Goal: Obtain resource: Obtain resource

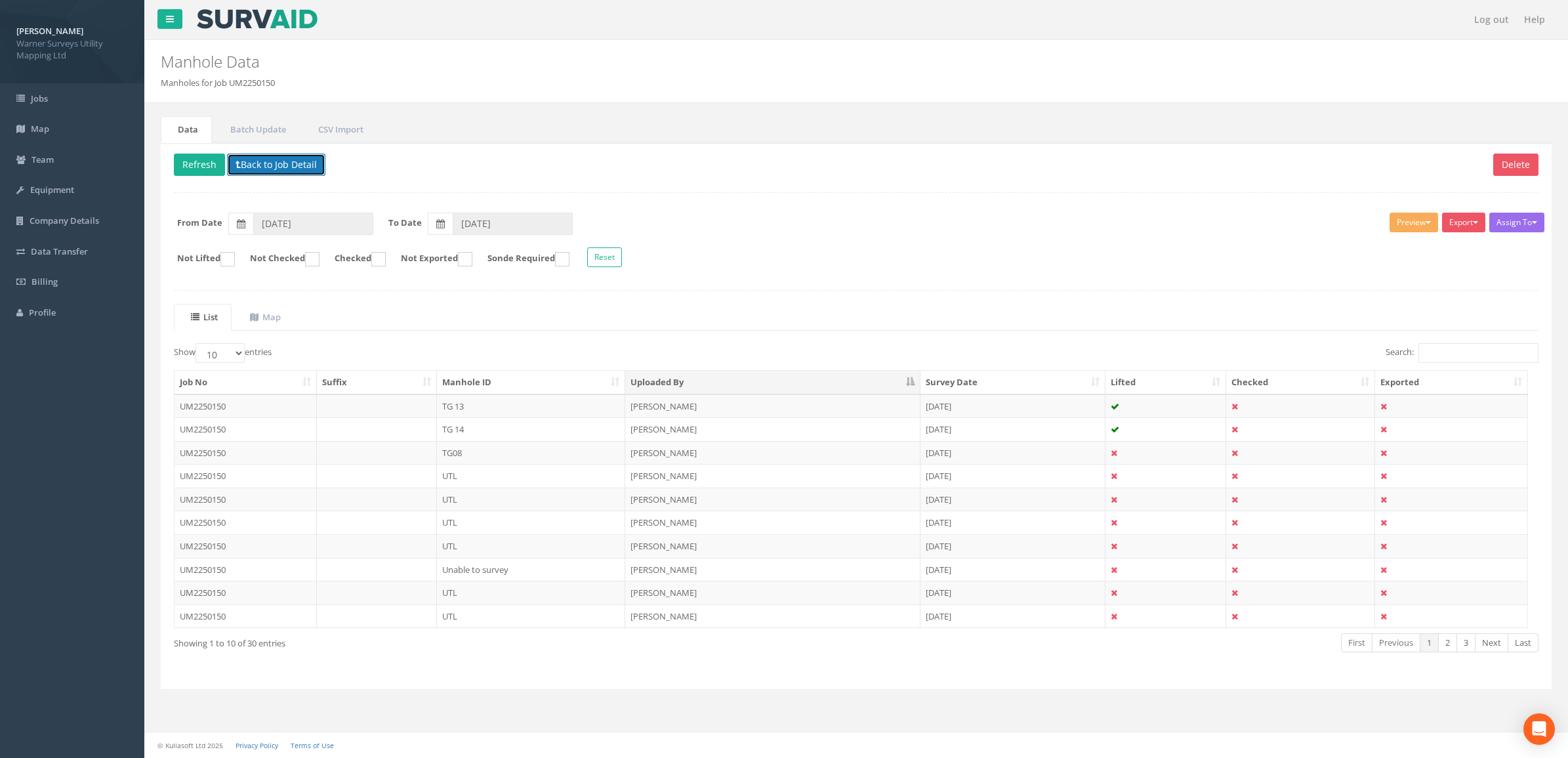
click at [264, 162] on button "Back to Job Detail" at bounding box center [276, 164] width 98 height 22
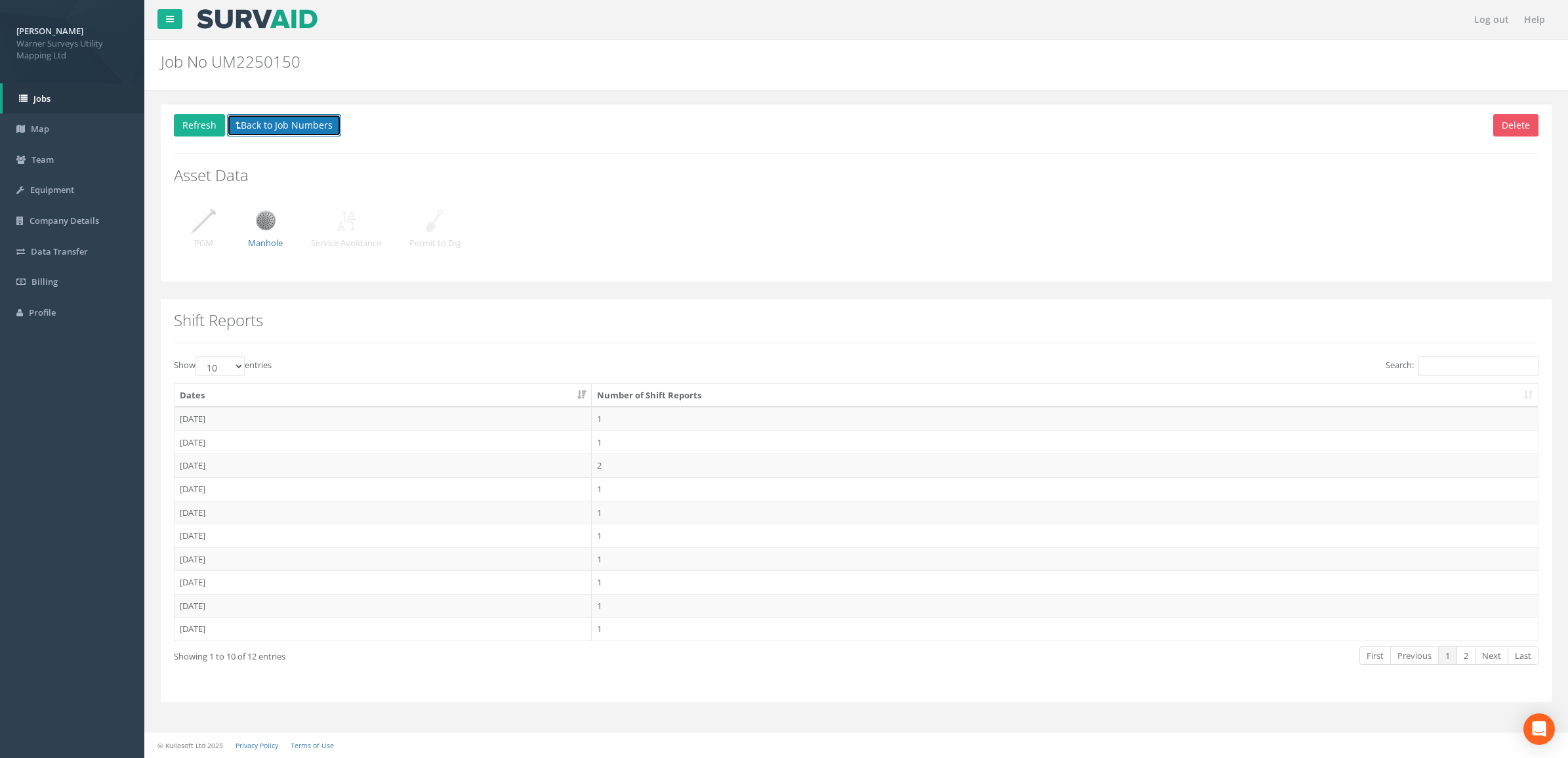
click at [253, 122] on button "Back to Job Numbers" at bounding box center [284, 126] width 114 height 22
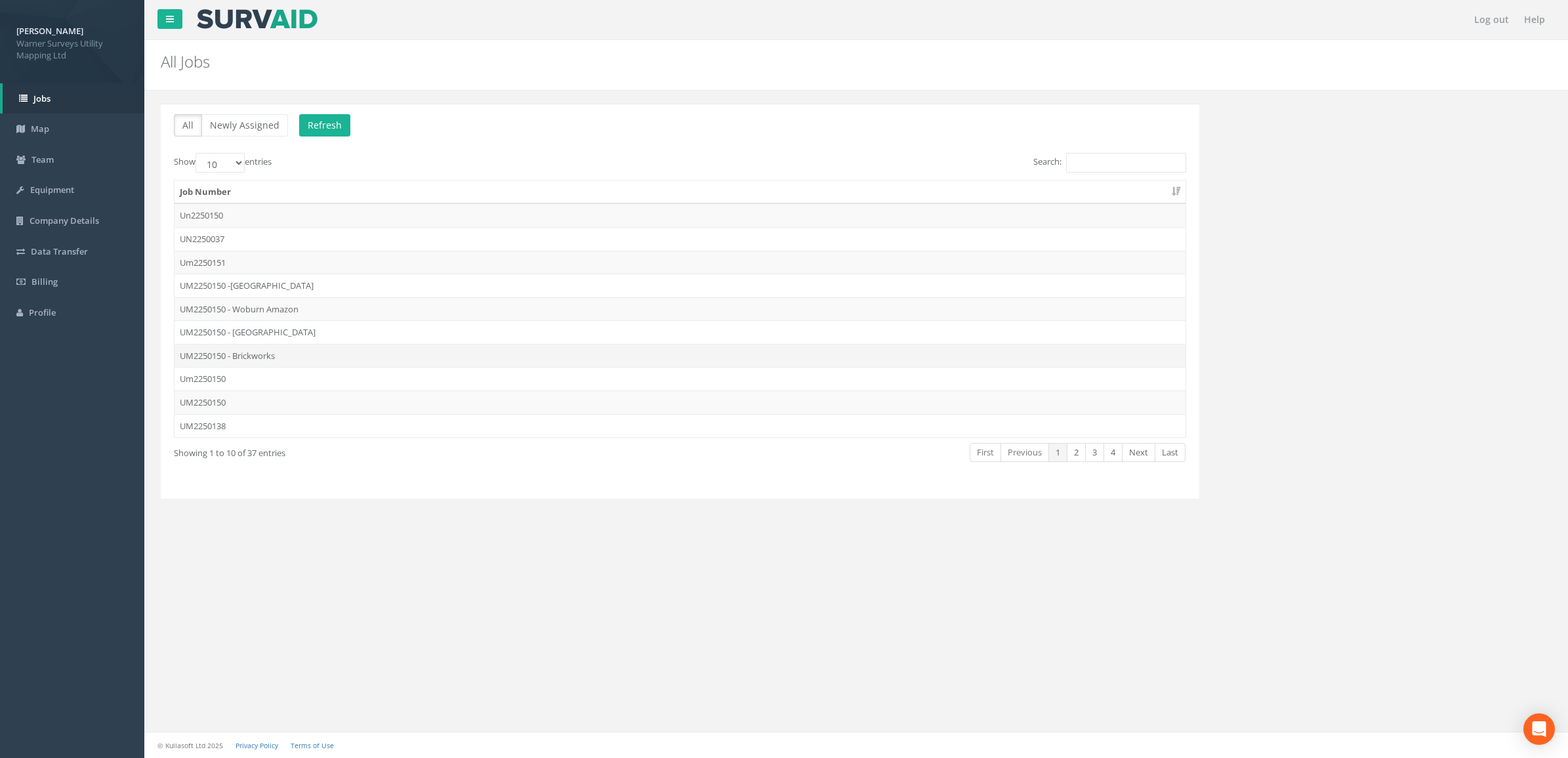
click at [292, 360] on td "UM2250150 - Brickworks" at bounding box center [680, 355] width 1011 height 23
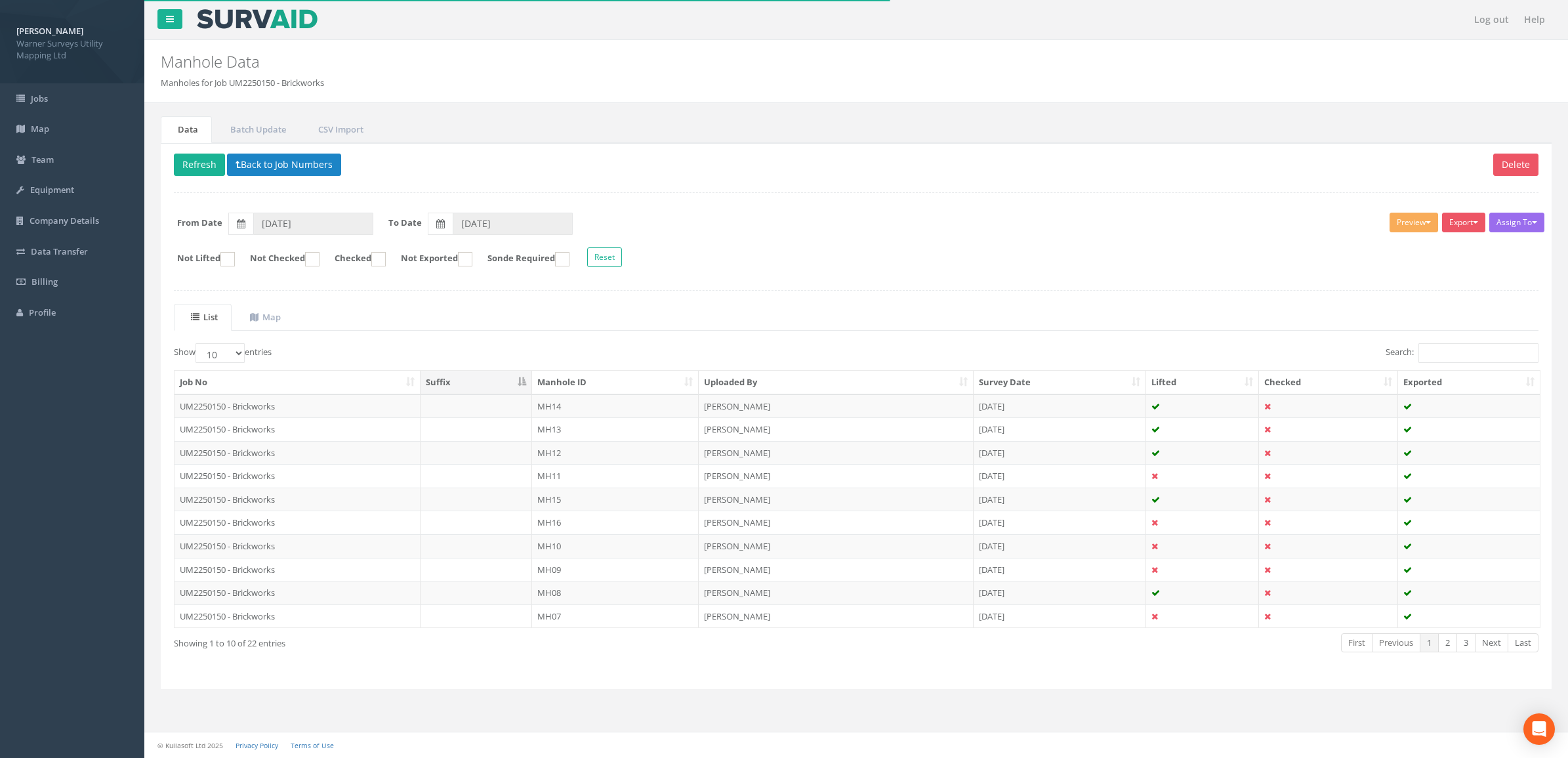
click at [598, 384] on th "Manhole ID" at bounding box center [615, 382] width 167 height 23
click at [836, 381] on th "Uploaded By" at bounding box center [836, 382] width 275 height 23
click at [1476, 361] on input "Search:" at bounding box center [1478, 353] width 120 height 20
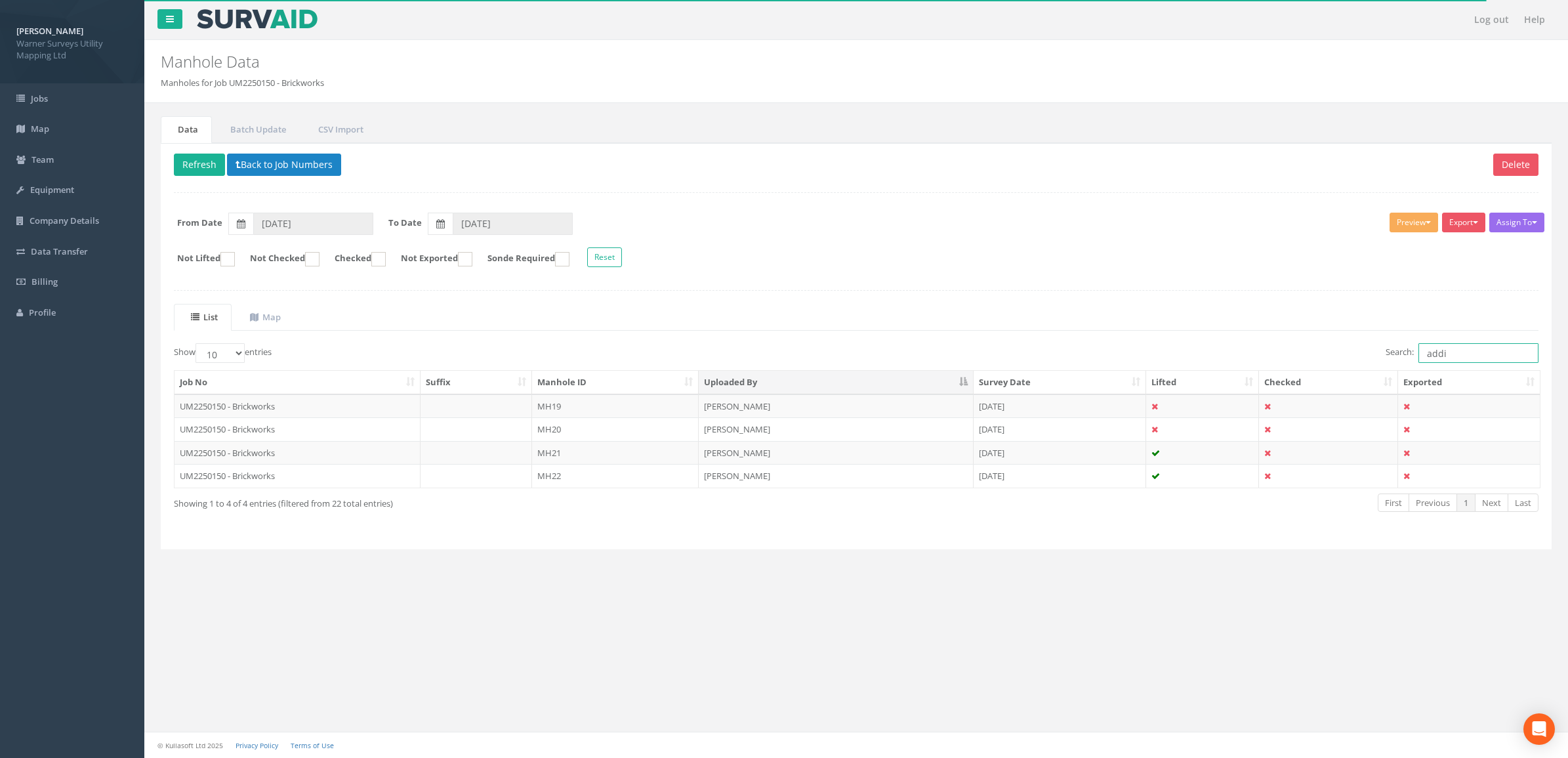
type input "addis"
drag, startPoint x: 1468, startPoint y: 361, endPoint x: 1358, endPoint y: 363, distance: 110.0
click at [1358, 363] on div "Search: [GEOGRAPHIC_DATA]" at bounding box center [1202, 354] width 673 height 23
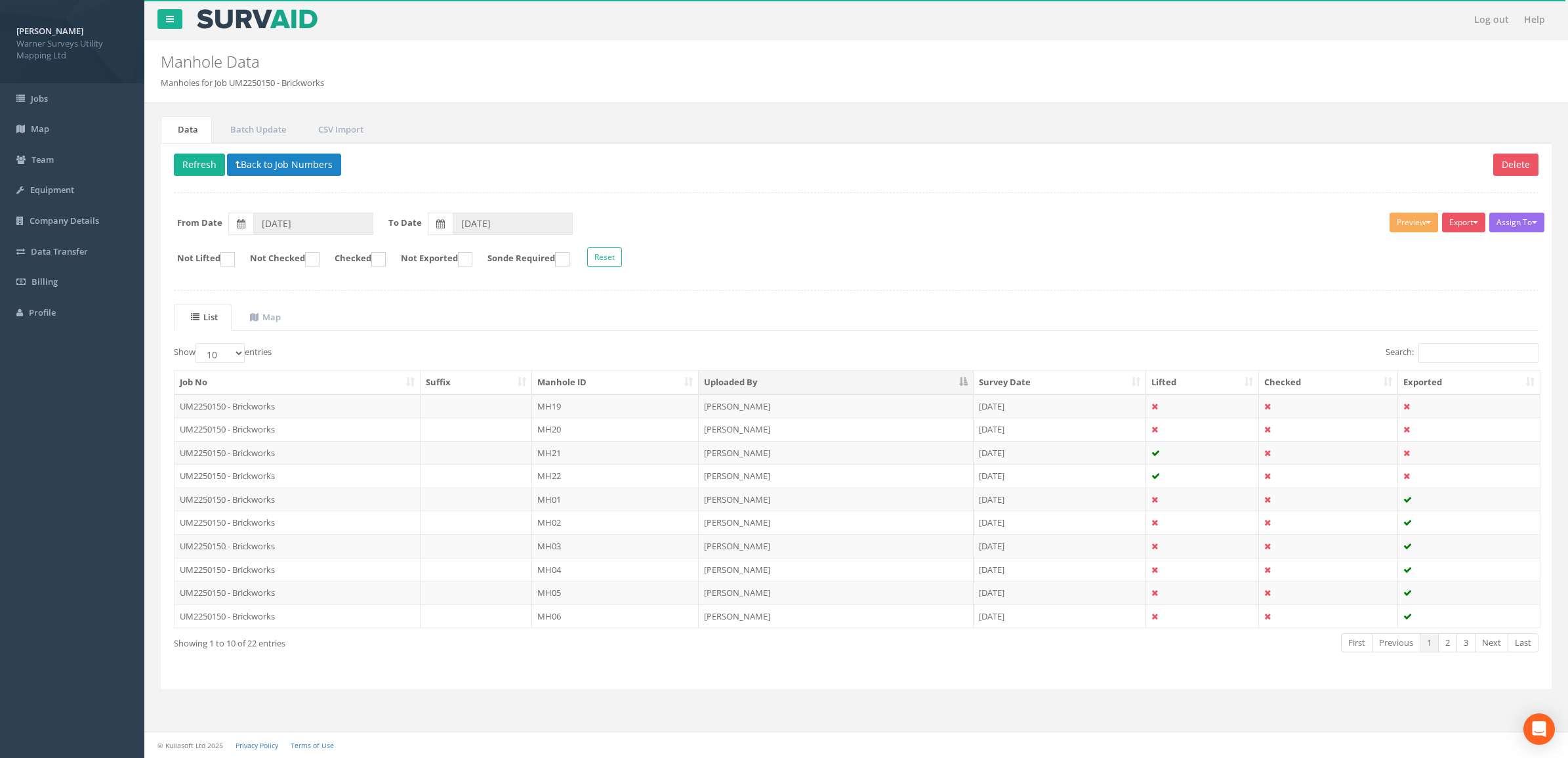
click at [614, 381] on th "Manhole ID" at bounding box center [615, 382] width 167 height 23
click at [1423, 381] on th "Exported" at bounding box center [1469, 382] width 142 height 23
click at [1438, 382] on th "Exported" at bounding box center [1469, 382] width 142 height 23
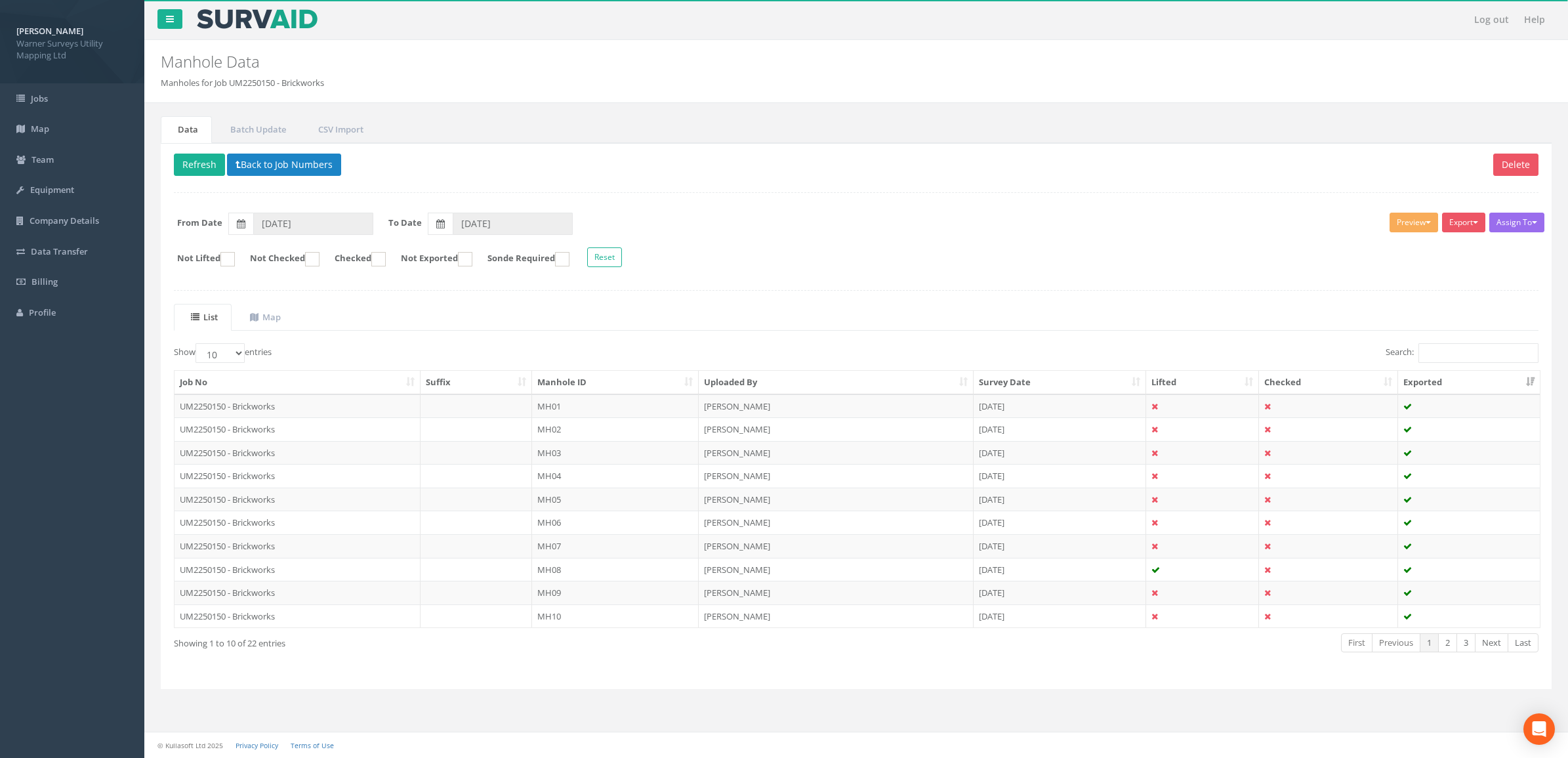
click at [620, 378] on th "Manhole ID" at bounding box center [615, 382] width 167 height 23
click at [224, 347] on select "10 25 50 100" at bounding box center [219, 353] width 49 height 20
select select "100"
click at [197, 345] on select "10 25 50 100" at bounding box center [219, 353] width 49 height 20
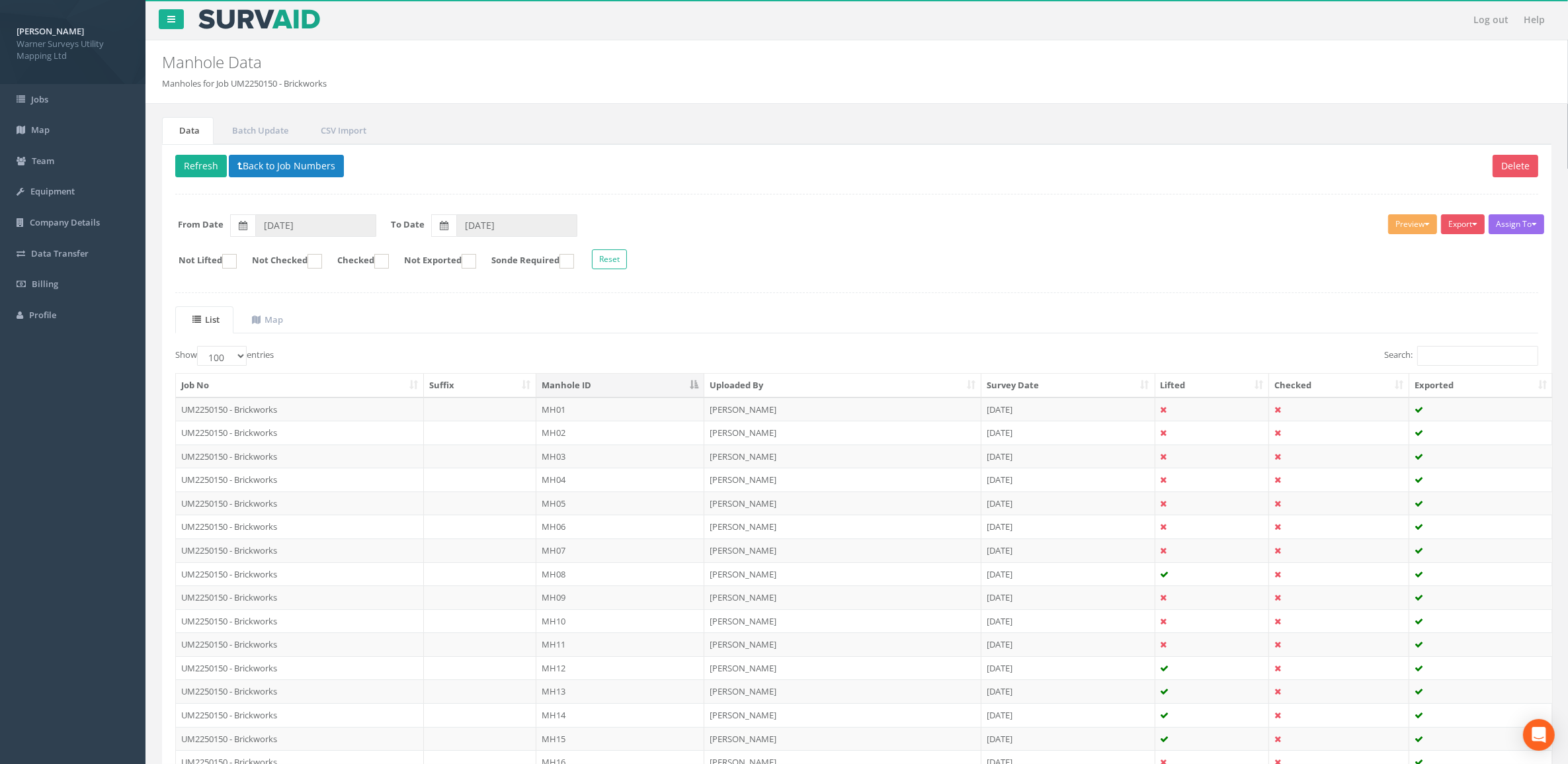
click at [1452, 383] on th "Exported" at bounding box center [1480, 385] width 143 height 23
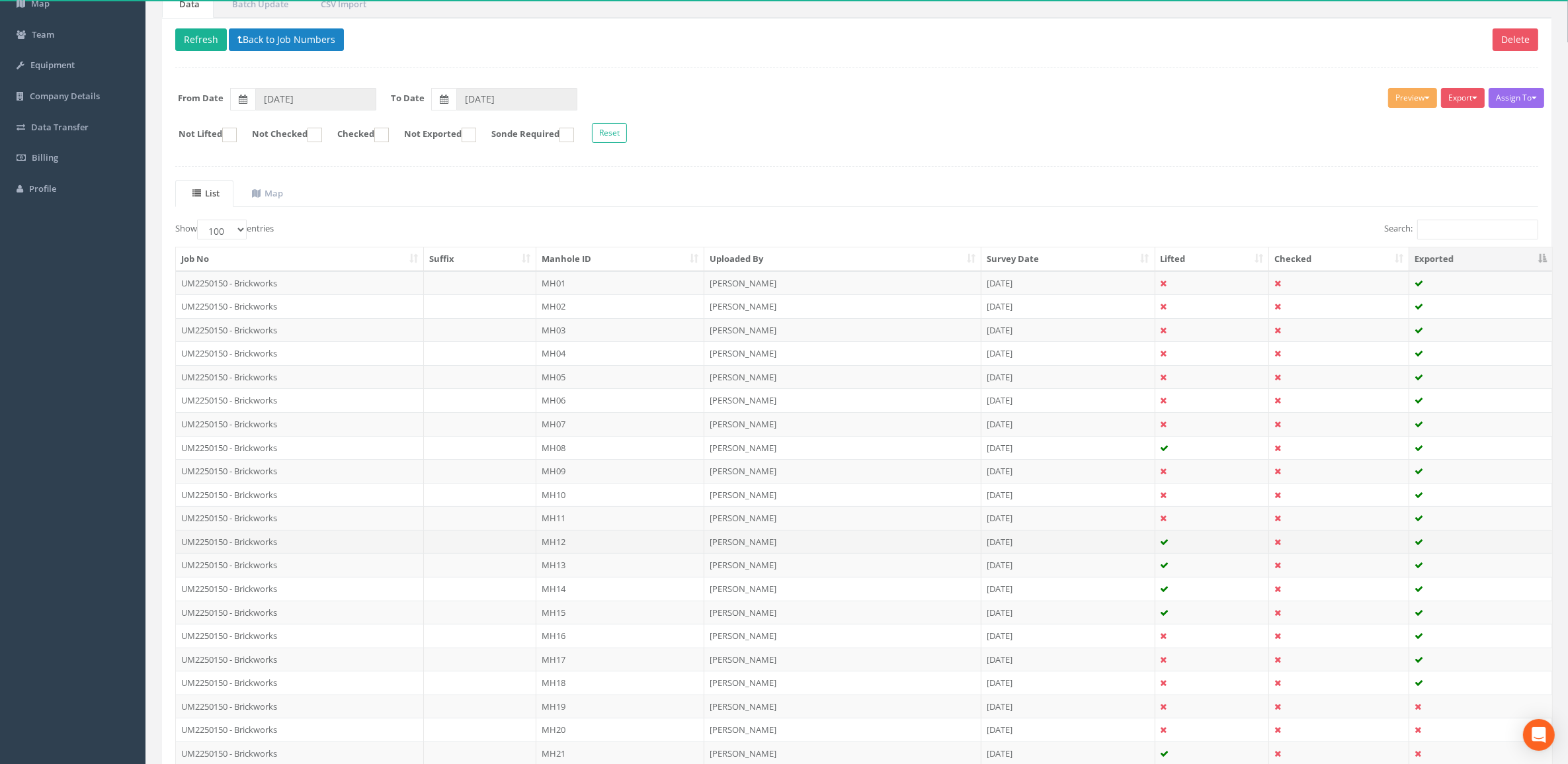
scroll to position [263, 0]
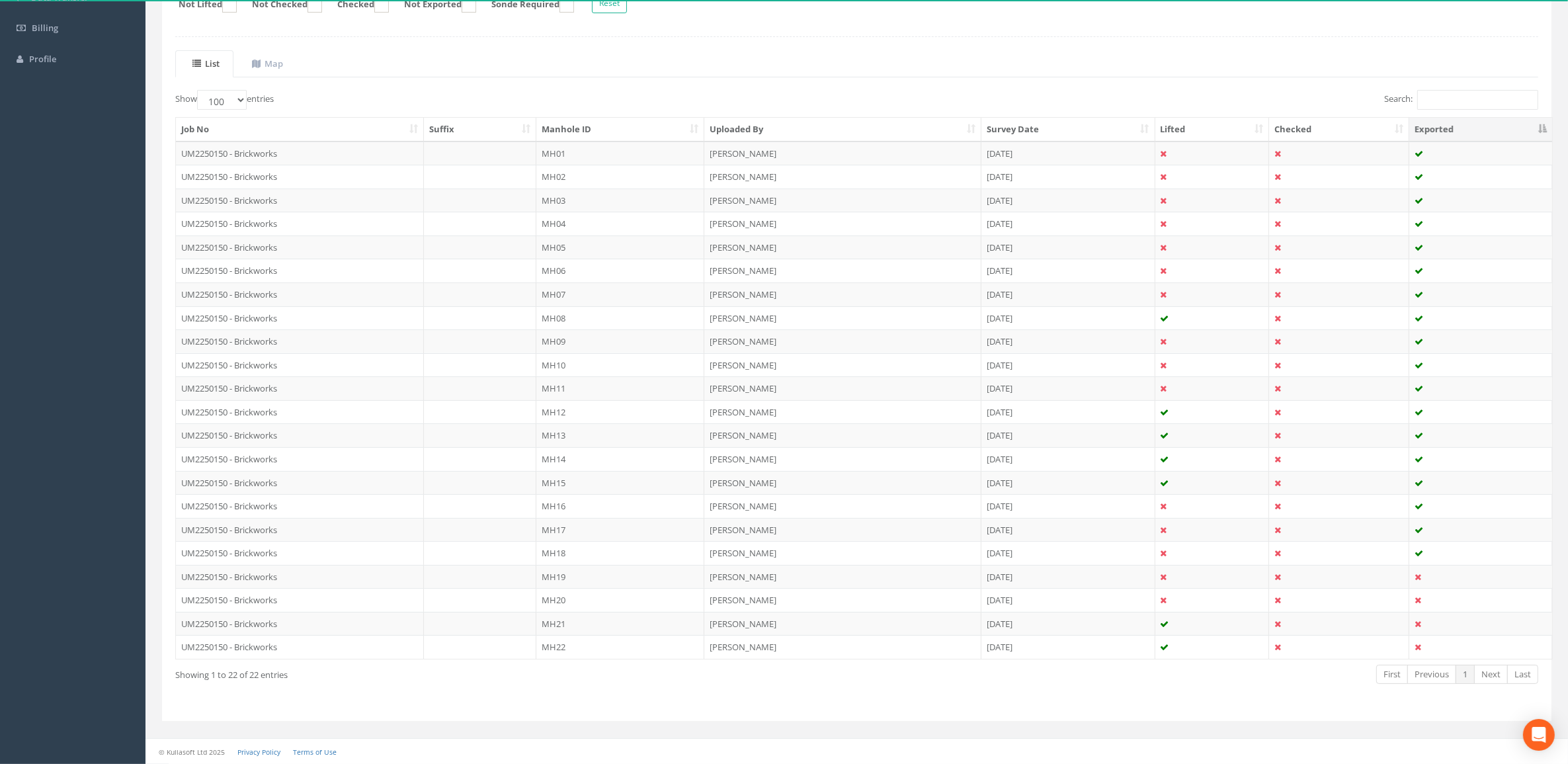
click at [1455, 133] on th "Exported" at bounding box center [1480, 129] width 143 height 23
click at [1462, 129] on th "Exported" at bounding box center [1480, 129] width 143 height 23
click at [1539, 126] on th "Exported" at bounding box center [1480, 129] width 143 height 23
click at [1542, 126] on th "Exported" at bounding box center [1480, 129] width 143 height 23
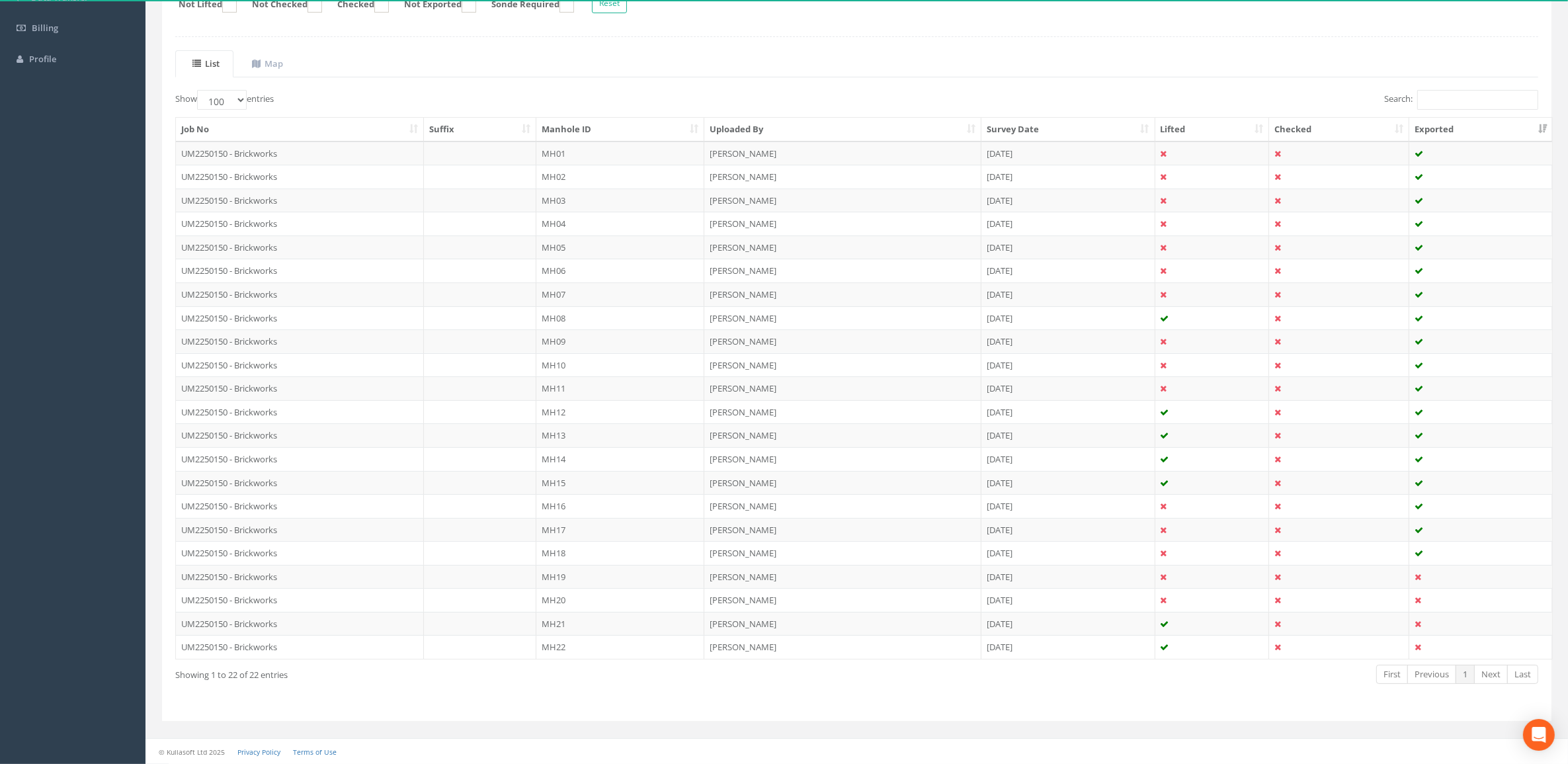
click at [1542, 126] on th "Exported" at bounding box center [1480, 129] width 143 height 23
click at [1468, 97] on input "Search:" at bounding box center [1478, 100] width 121 height 20
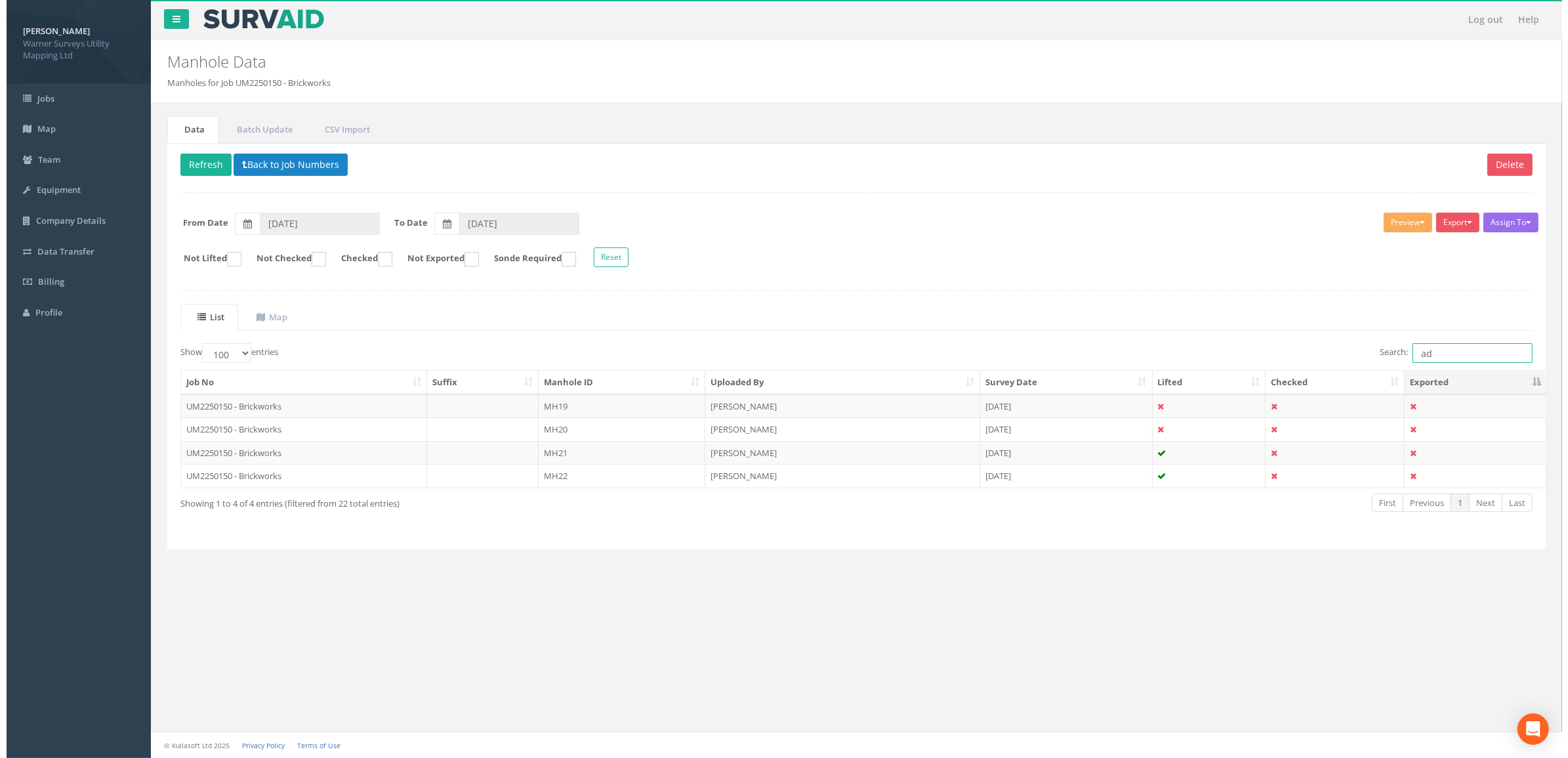
scroll to position [0, 0]
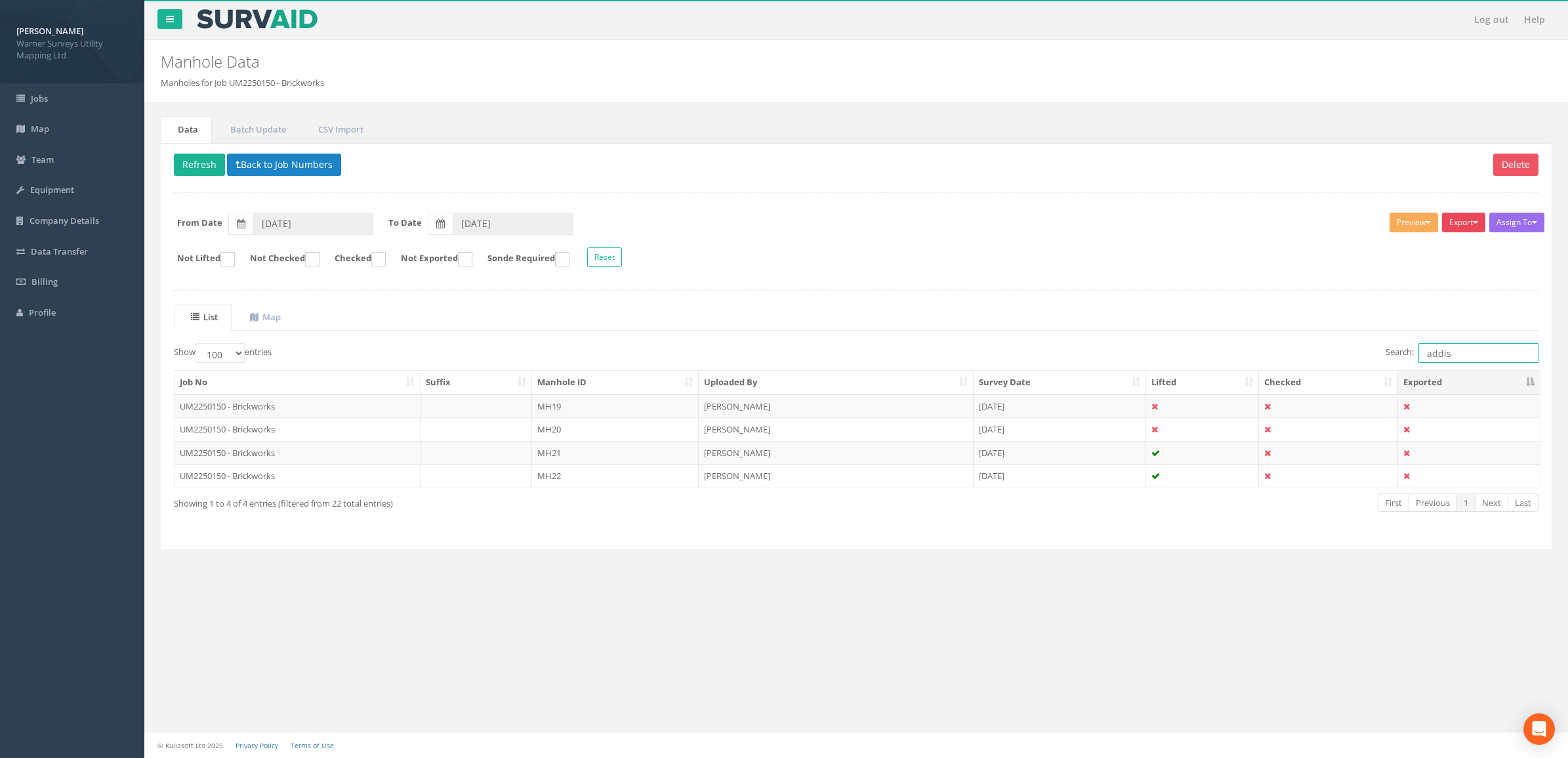
type input "addis"
click at [1461, 223] on button "Export" at bounding box center [1464, 222] width 43 height 20
click at [1459, 279] on link "Warner Manhole Card" at bounding box center [1430, 273] width 112 height 21
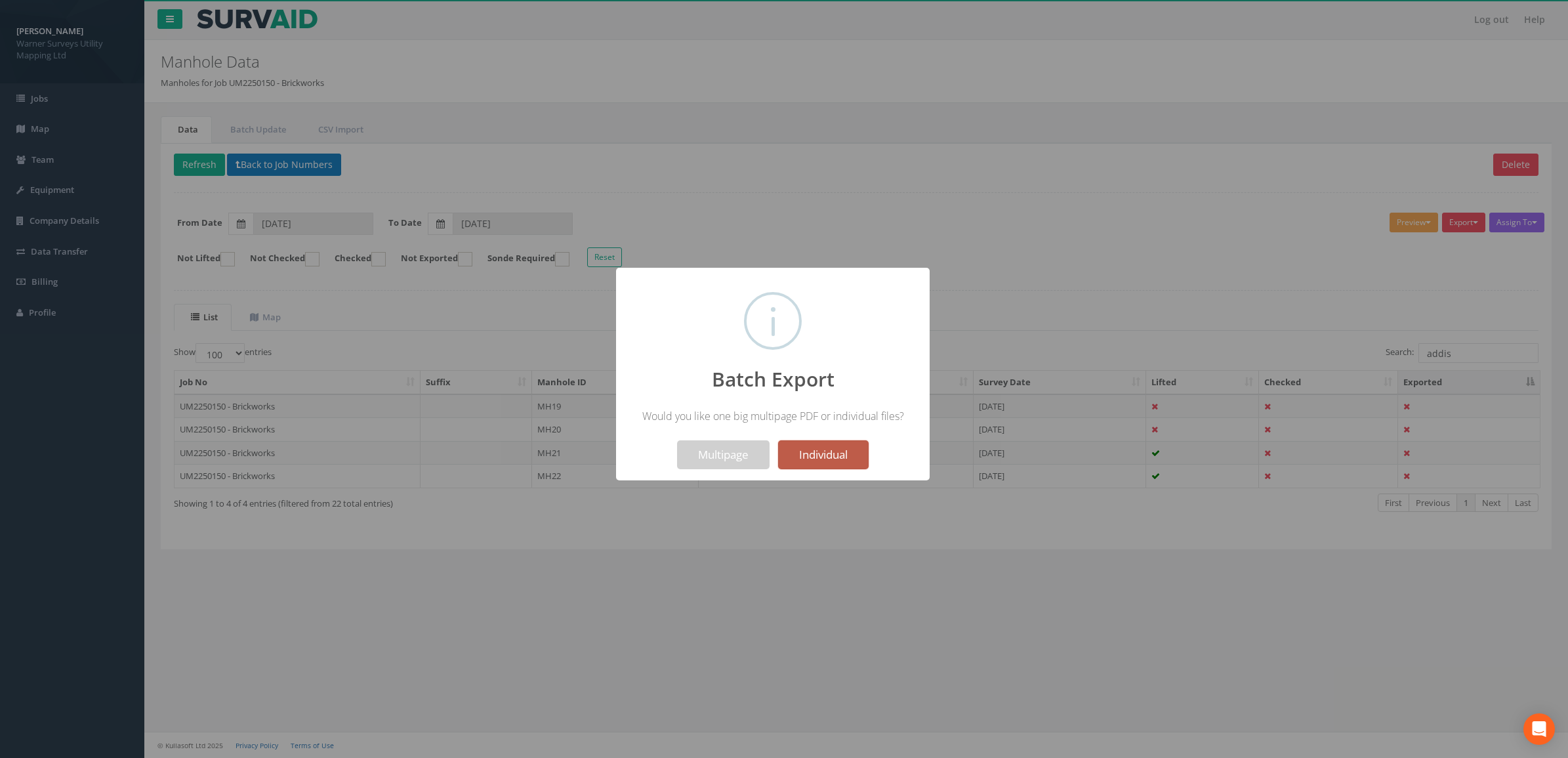
click at [811, 463] on button "Individual" at bounding box center [823, 455] width 90 height 29
